Goal: Complete application form

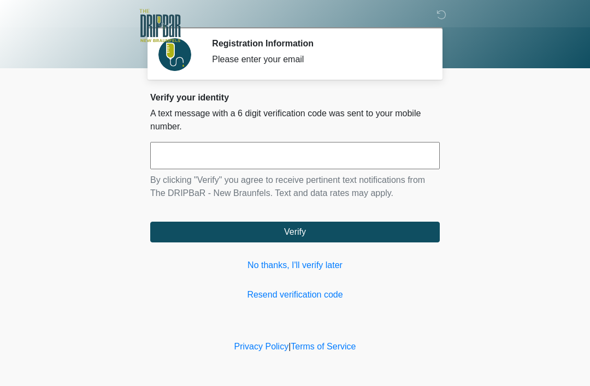
click at [318, 259] on link "No thanks, I'll verify later" at bounding box center [294, 265] width 289 height 13
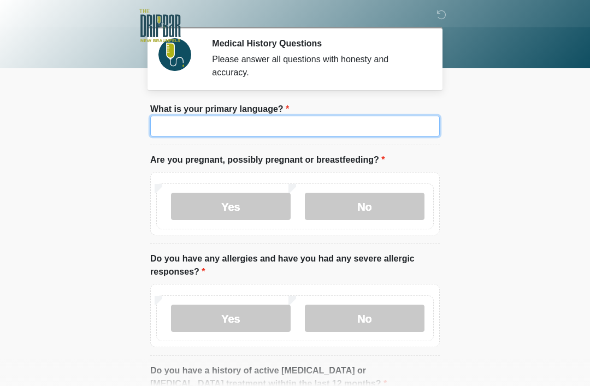
click at [407, 125] on input "What is your primary language?" at bounding box center [294, 126] width 289 height 21
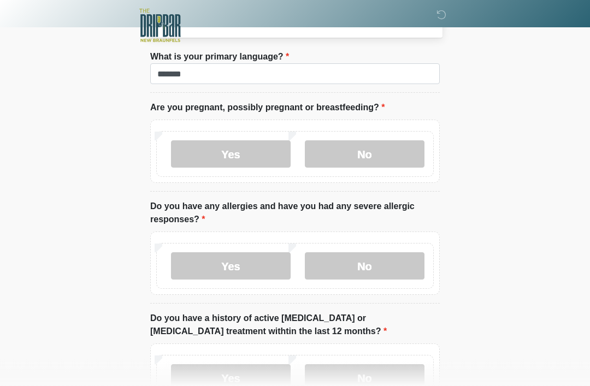
scroll to position [52, 0]
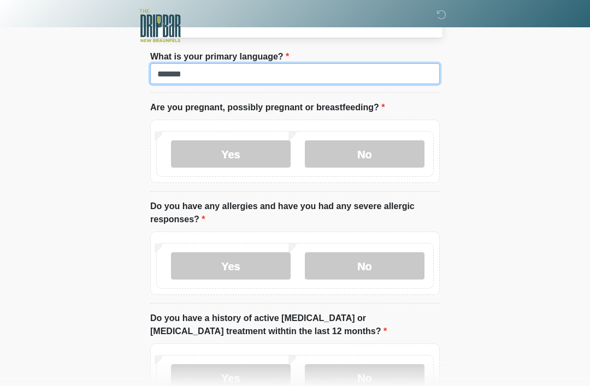
type input "*******"
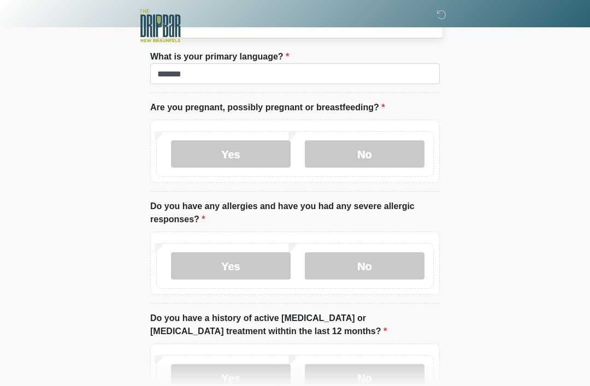
click at [371, 149] on label "No" at bounding box center [365, 153] width 120 height 27
click at [370, 265] on label "No" at bounding box center [365, 265] width 120 height 27
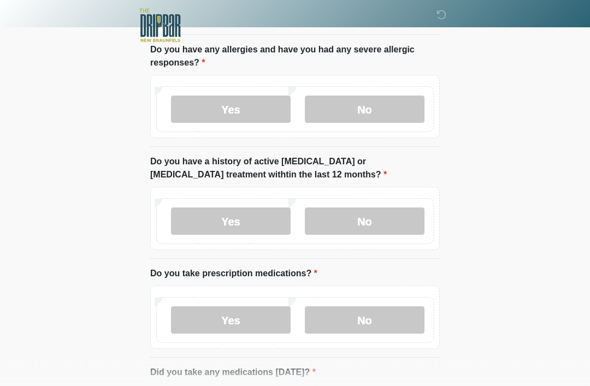
scroll to position [209, 0]
click at [259, 326] on label "Yes" at bounding box center [231, 319] width 120 height 27
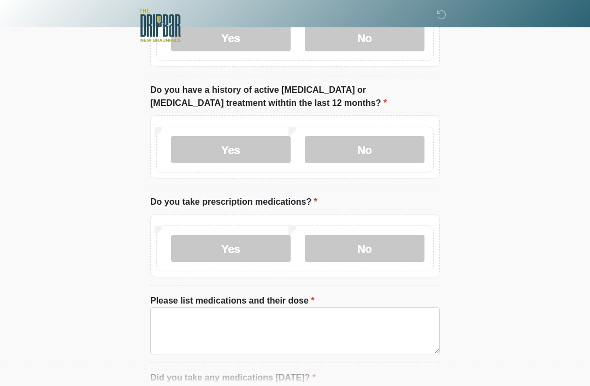
scroll to position [281, 0]
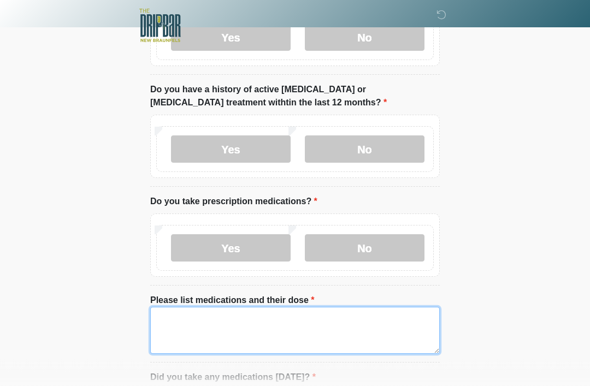
click at [175, 322] on textarea "Please list medications and their dose" at bounding box center [294, 330] width 289 height 47
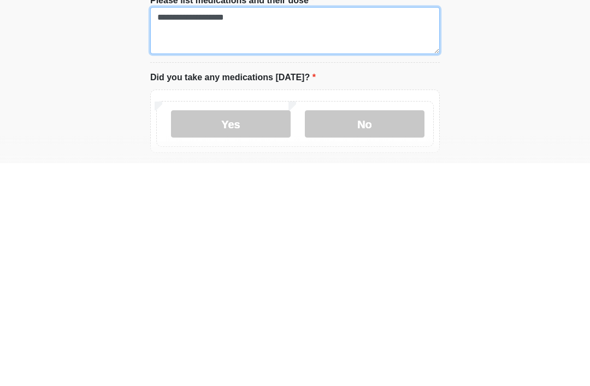
scroll to position [359, 0]
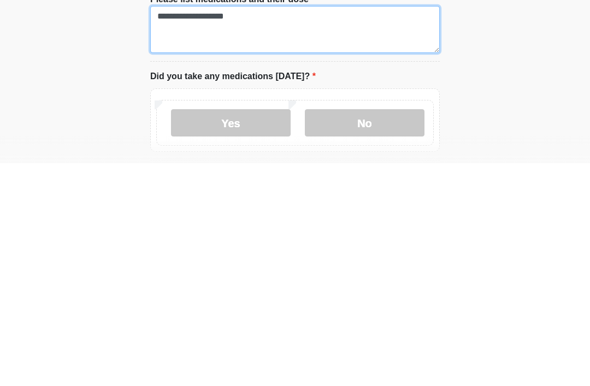
type textarea "**********"
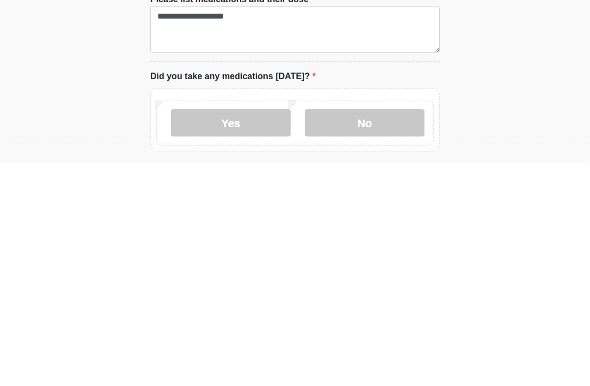
click at [262, 332] on label "Yes" at bounding box center [231, 345] width 120 height 27
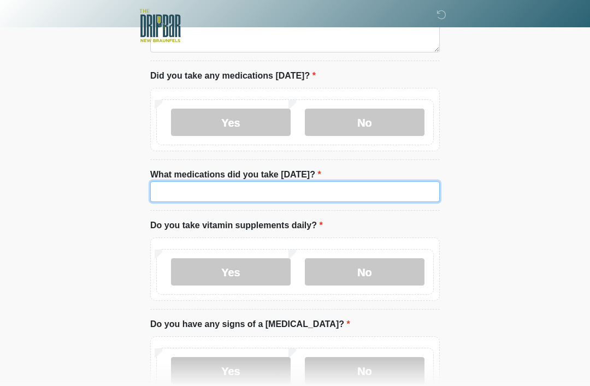
click at [198, 191] on input "What medications did you take today?" at bounding box center [294, 191] width 289 height 21
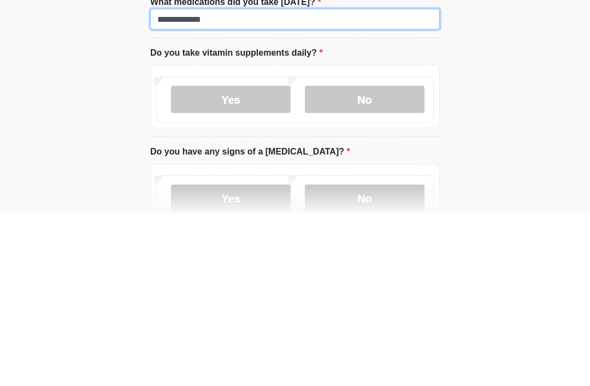
type input "**********"
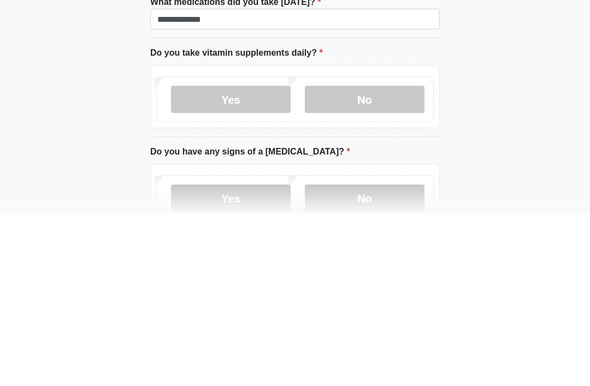
click at [247, 259] on label "Yes" at bounding box center [231, 272] width 120 height 27
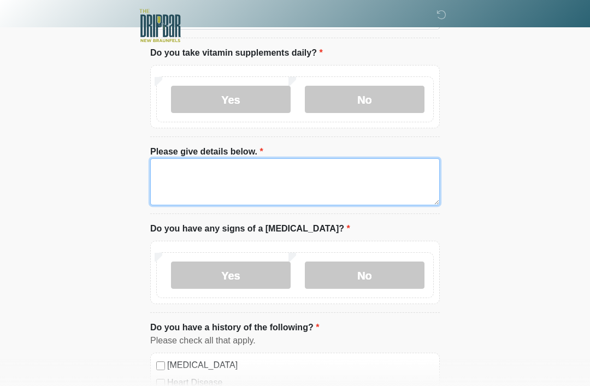
click at [172, 182] on textarea "Please give details below." at bounding box center [294, 181] width 289 height 47
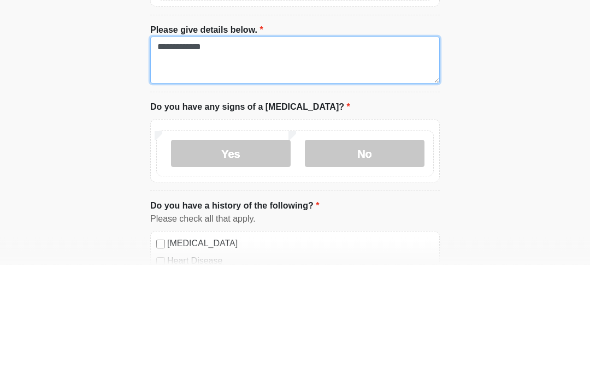
type textarea "**********"
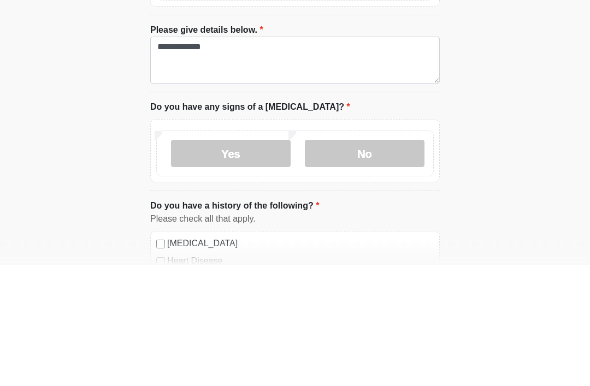
click at [380, 262] on label "No" at bounding box center [365, 275] width 120 height 27
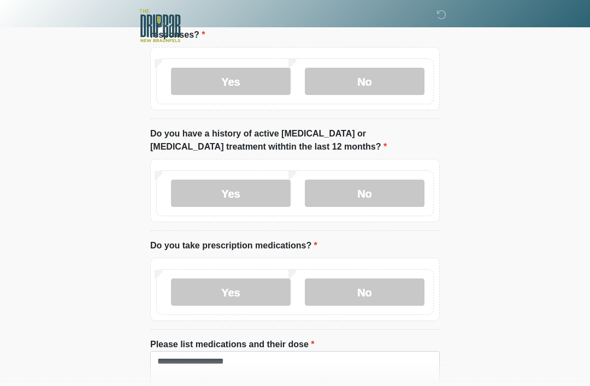
scroll to position [236, 0]
click at [391, 196] on label "No" at bounding box center [365, 193] width 120 height 27
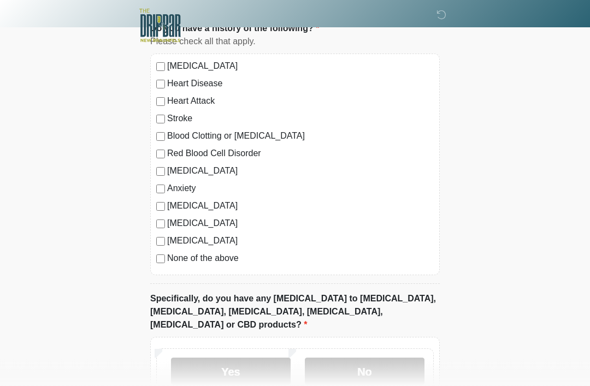
scroll to position [1055, 0]
click at [381, 357] on label "No" at bounding box center [365, 370] width 120 height 27
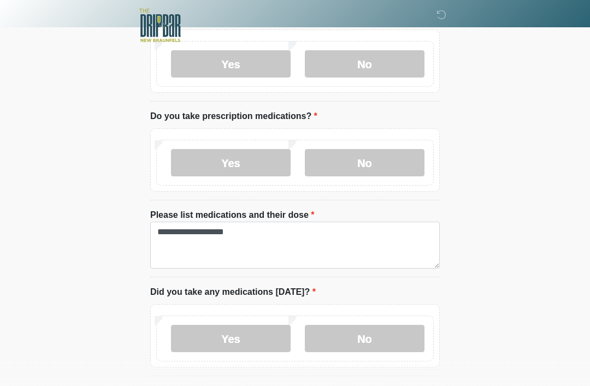
scroll to position [365, 0]
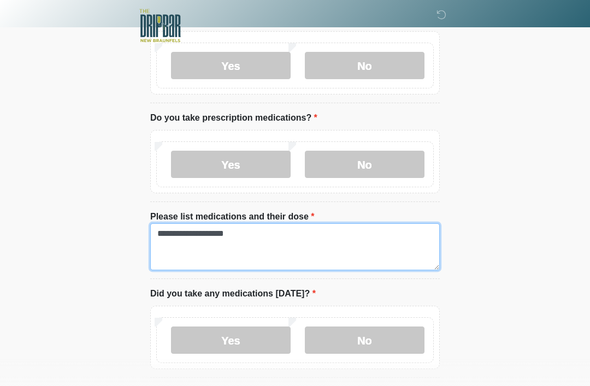
click at [252, 250] on textarea "**********" at bounding box center [294, 246] width 289 height 47
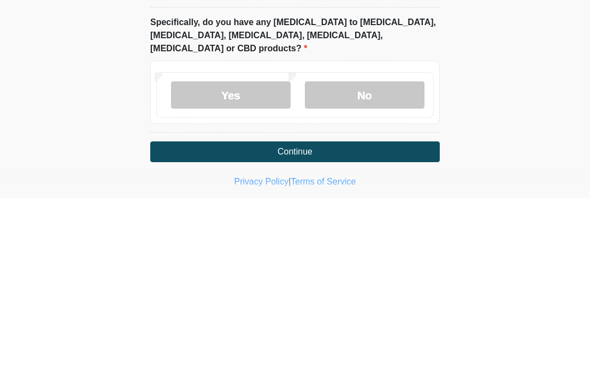
scroll to position [1150, 0]
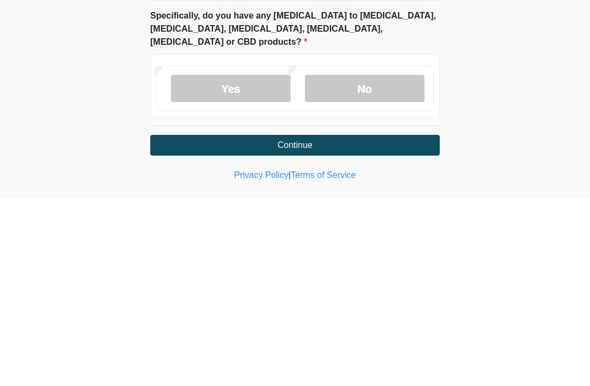
type textarea "**********"
click at [370, 323] on button "Continue" at bounding box center [294, 333] width 289 height 21
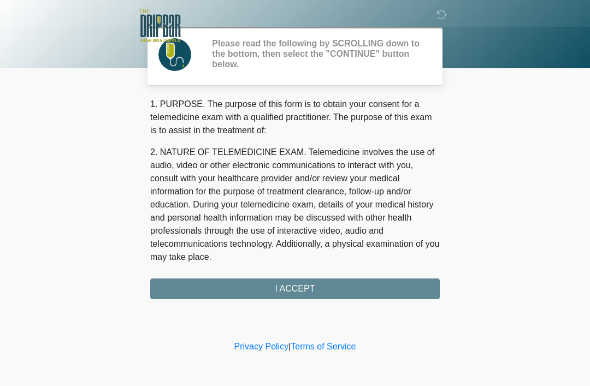
scroll to position [0, 0]
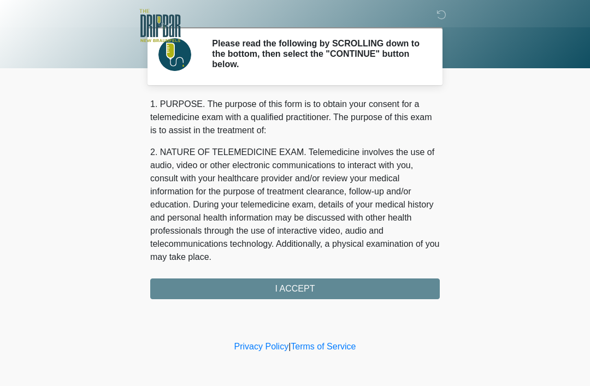
click at [307, 292] on div "1. PURPOSE. The purpose of this form is to obtain your consent for a telemedici…" at bounding box center [294, 199] width 289 height 202
click at [307, 291] on div "1. PURPOSE. The purpose of this form is to obtain your consent for a telemedici…" at bounding box center [294, 199] width 289 height 202
click at [304, 288] on div "1. PURPOSE. The purpose of this form is to obtain your consent for a telemedici…" at bounding box center [294, 199] width 289 height 202
click at [301, 295] on div "1. PURPOSE. The purpose of this form is to obtain your consent for a telemedici…" at bounding box center [294, 199] width 289 height 202
click at [306, 288] on div "1. PURPOSE. The purpose of this form is to obtain your consent for a telemedici…" at bounding box center [294, 199] width 289 height 202
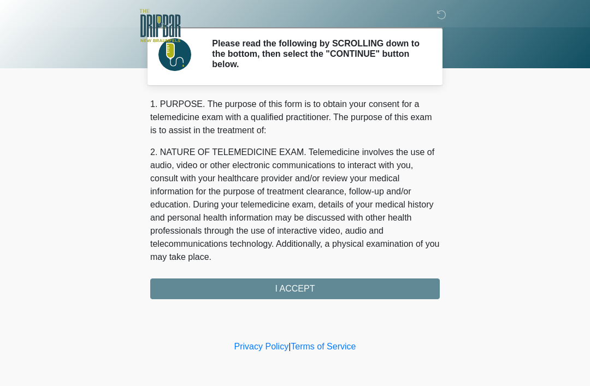
click at [307, 291] on div "1. PURPOSE. The purpose of this form is to obtain your consent for a telemedici…" at bounding box center [294, 199] width 289 height 202
click at [307, 290] on div "1. PURPOSE. The purpose of this form is to obtain your consent for a telemedici…" at bounding box center [294, 199] width 289 height 202
click at [313, 289] on div "1. PURPOSE. The purpose of this form is to obtain your consent for a telemedici…" at bounding box center [294, 199] width 289 height 202
click at [318, 289] on div "1. PURPOSE. The purpose of this form is to obtain your consent for a telemedici…" at bounding box center [294, 199] width 289 height 202
click at [323, 292] on div "1. PURPOSE. The purpose of this form is to obtain your consent for a telemedici…" at bounding box center [294, 199] width 289 height 202
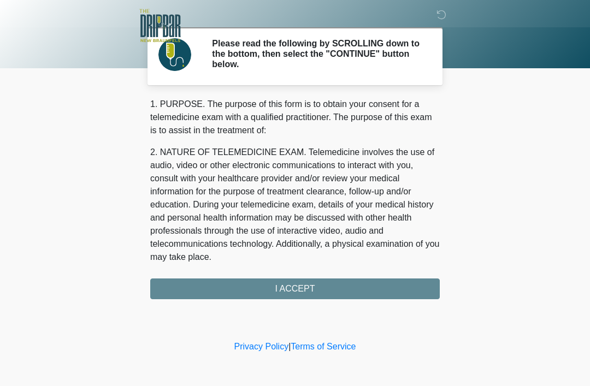
click at [321, 292] on div "1. PURPOSE. The purpose of this form is to obtain your consent for a telemedici…" at bounding box center [294, 199] width 289 height 202
click at [319, 289] on div "1. PURPOSE. The purpose of this form is to obtain your consent for a telemedici…" at bounding box center [294, 199] width 289 height 202
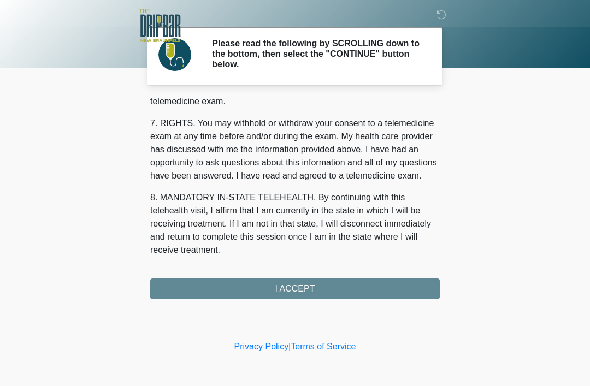
scroll to position [479, 0]
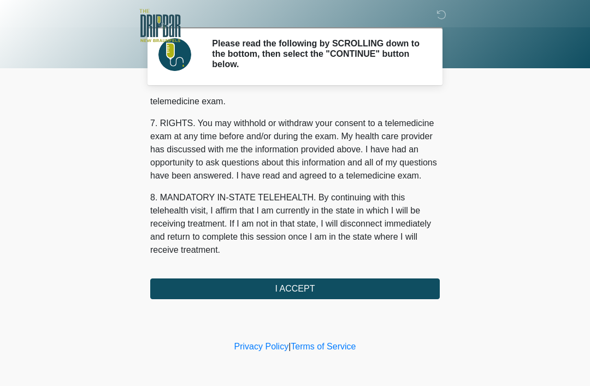
click at [309, 290] on button "I ACCEPT" at bounding box center [294, 289] width 289 height 21
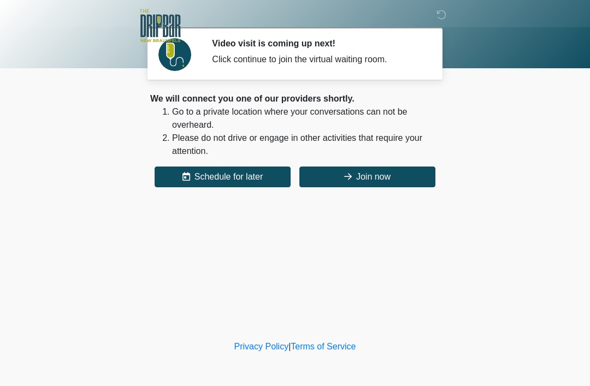
click at [368, 179] on button "Join now" at bounding box center [367, 177] width 136 height 21
